Goal: Task Accomplishment & Management: Use online tool/utility

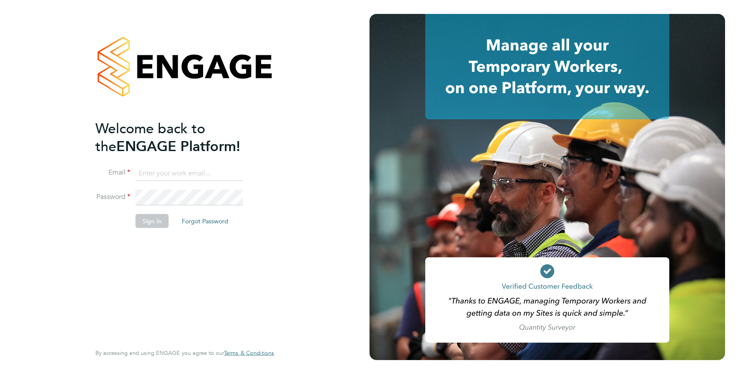
type input "[PERSON_NAME][EMAIL_ADDRESS][PERSON_NAME][DOMAIN_NAME]"
click at [135, 213] on li "Password" at bounding box center [180, 202] width 170 height 24
click at [144, 217] on button "Sign In" at bounding box center [151, 221] width 33 height 14
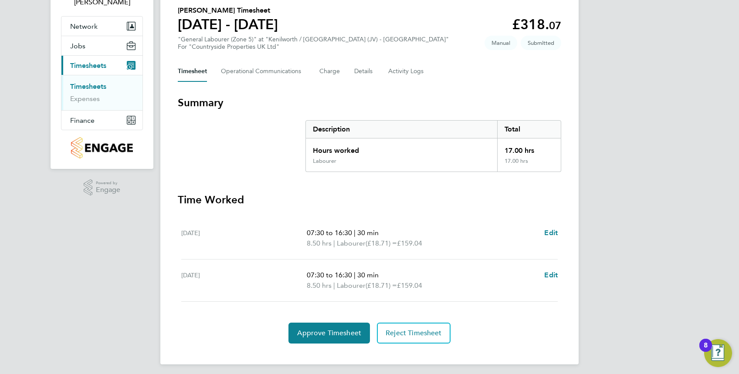
scroll to position [71, 0]
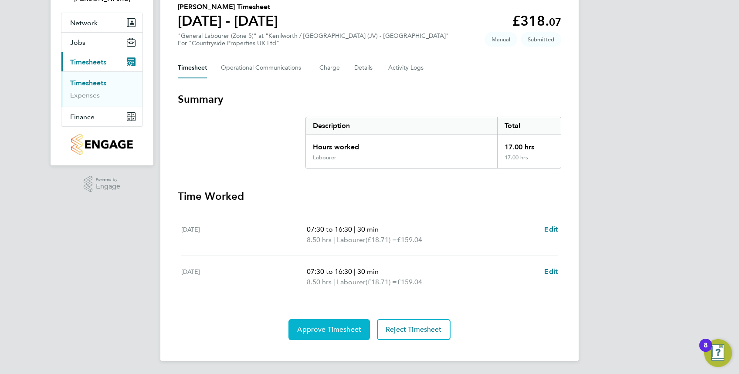
click at [318, 328] on span "Approve Timesheet" at bounding box center [329, 329] width 64 height 9
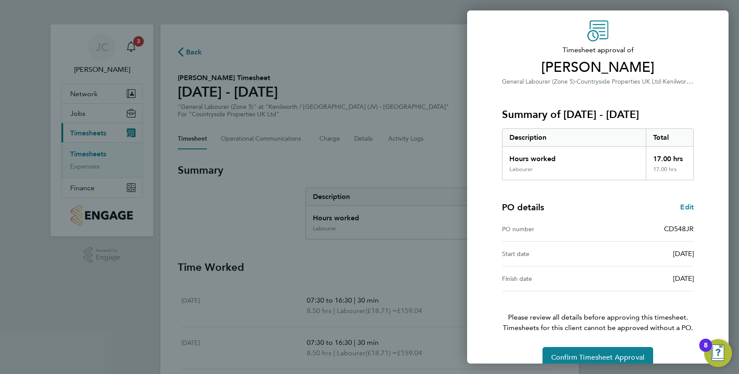
scroll to position [43, 0]
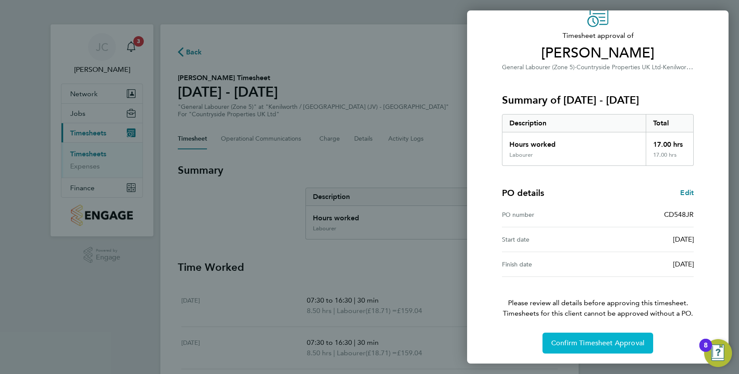
click at [592, 335] on button "Confirm Timesheet Approval" at bounding box center [597, 343] width 111 height 21
